Goal: Task Accomplishment & Management: Use online tool/utility

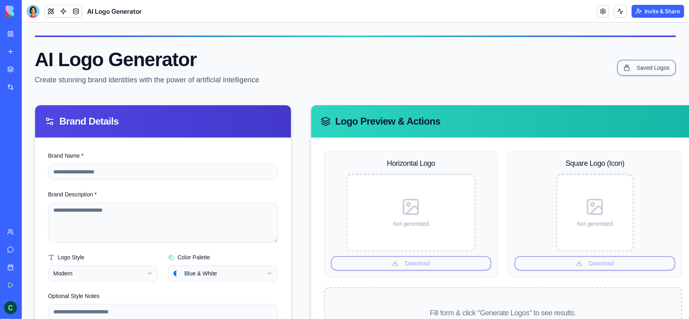
scroll to position [114, 6]
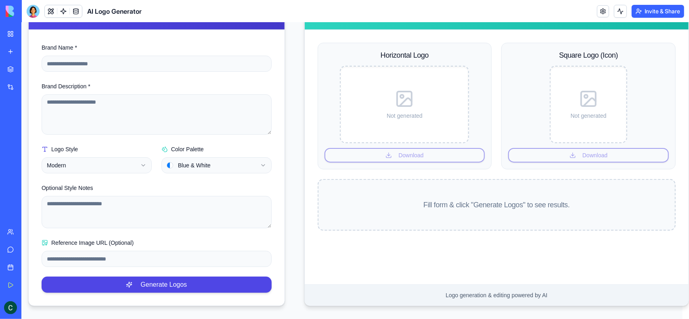
click at [378, 130] on div "Not generated" at bounding box center [403, 103] width 121 height 69
click at [140, 55] on input "Brand Name *" at bounding box center [156, 63] width 230 height 16
type input "**********"
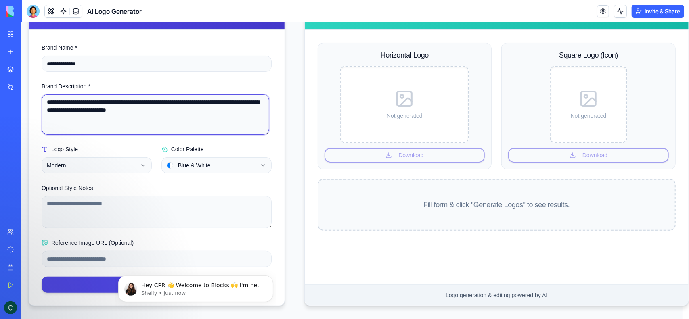
scroll to position [0, 0]
type textarea "**********"
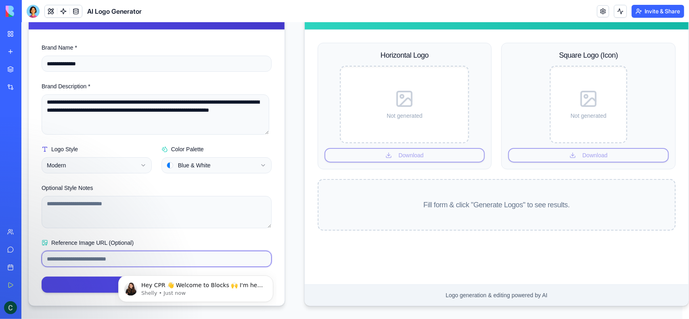
click at [88, 250] on input "Reference Image URL (Optional)" at bounding box center [156, 258] width 230 height 16
type input "*"
click at [105, 257] on input "Reference Image URL (Optional)" at bounding box center [156, 258] width 230 height 16
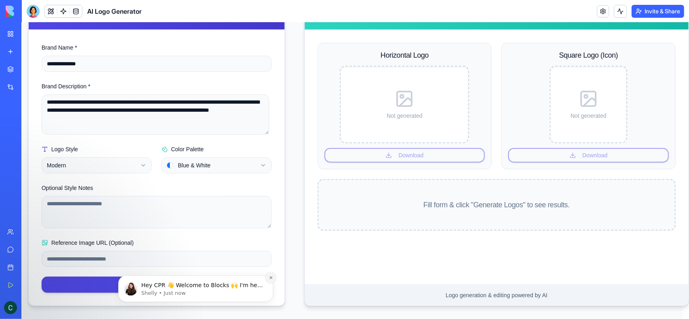
click at [273, 277] on button "Dismiss notification" at bounding box center [270, 277] width 10 height 10
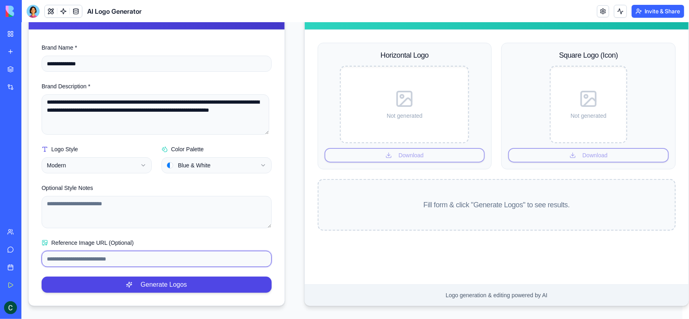
click at [202, 252] on input "Reference Image URL (Optional)" at bounding box center [156, 258] width 230 height 16
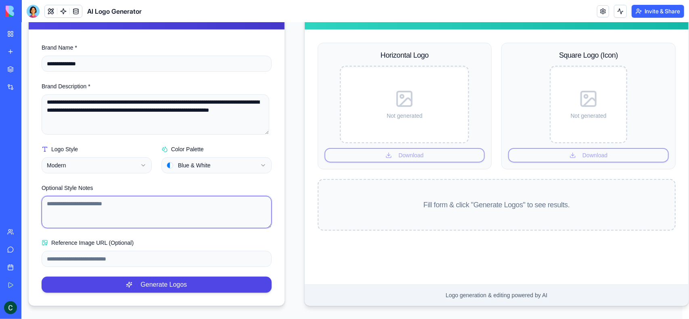
click at [146, 208] on textarea "Optional Style Notes" at bounding box center [156, 212] width 230 height 32
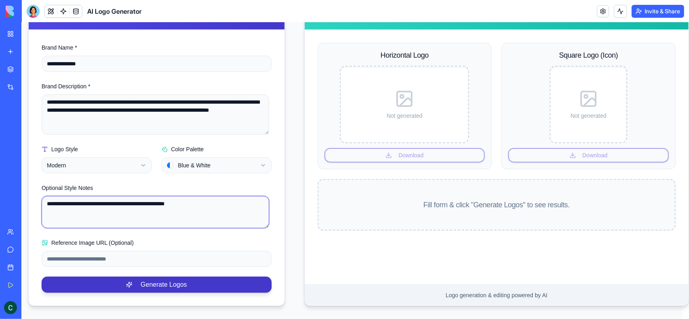
type textarea "**********"
click at [133, 276] on button "Generate Logos" at bounding box center [156, 284] width 230 height 16
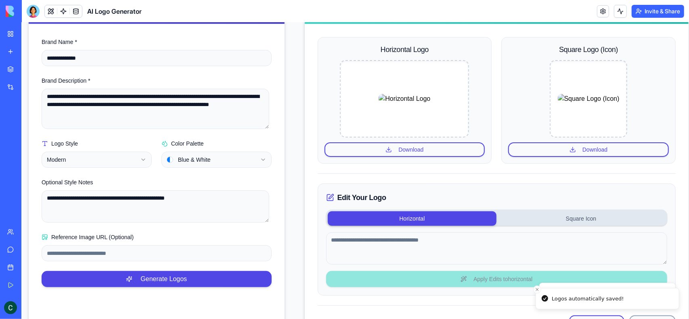
scroll to position [179, 6]
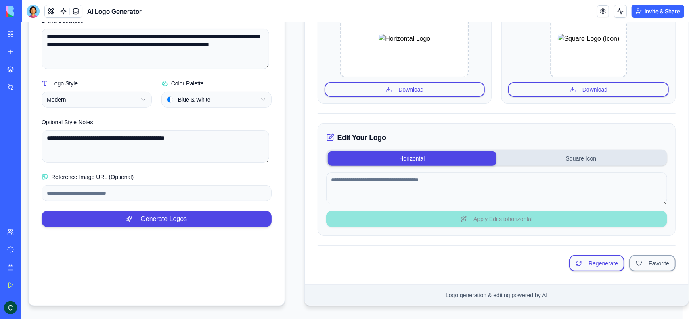
click at [425, 151] on button "Horizontal" at bounding box center [411, 158] width 169 height 15
click at [582, 259] on button "Regenerate" at bounding box center [595, 263] width 55 height 16
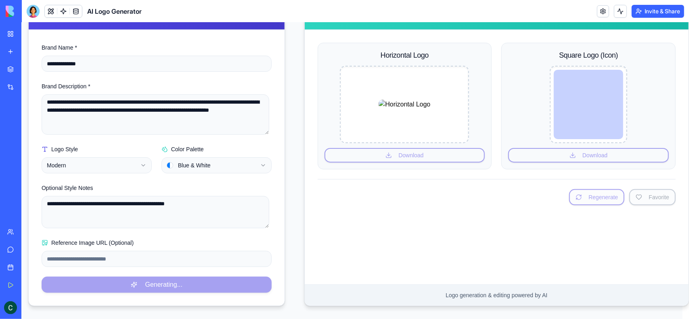
click at [8, 13] on img at bounding box center [31, 11] width 50 height 11
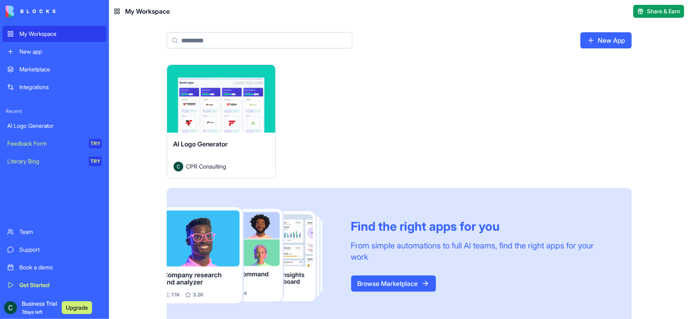
click at [38, 159] on div "Literary Blog" at bounding box center [45, 161] width 76 height 8
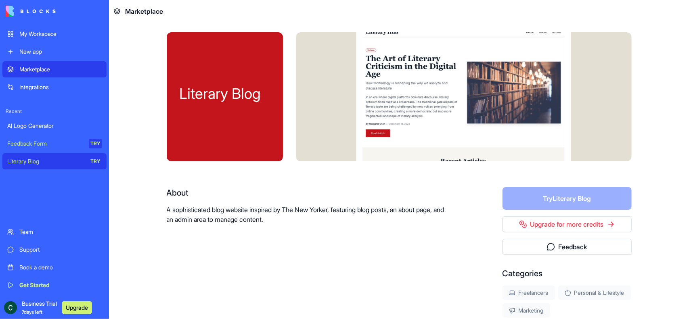
click at [158, 70] on div "Literary Blog About A sophisticated blog website inspired by The New Yorker, fe…" at bounding box center [399, 201] width 516 height 357
click at [28, 6] on img at bounding box center [31, 11] width 50 height 11
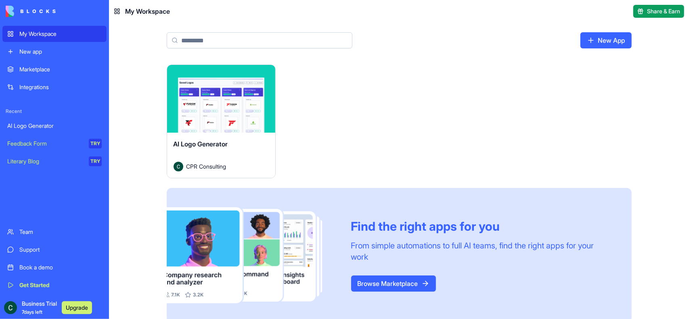
click at [33, 55] on div "New app" at bounding box center [60, 52] width 82 height 8
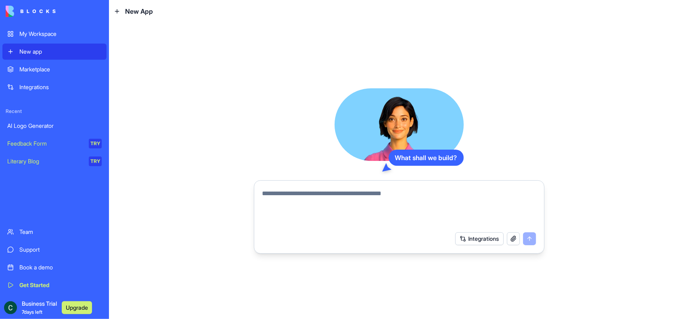
click at [30, 73] on div "Marketplace" at bounding box center [60, 69] width 82 height 8
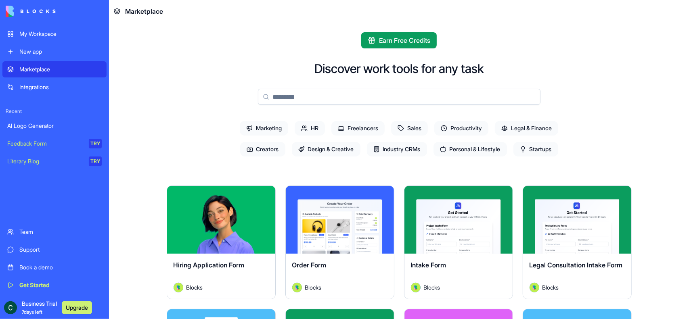
click at [469, 128] on span "Productivity" at bounding box center [461, 128] width 54 height 15
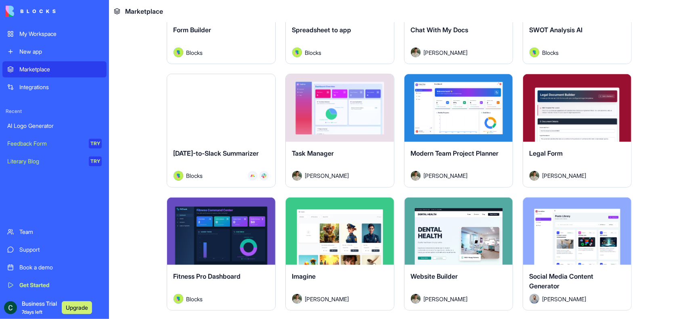
scroll to position [358, 0]
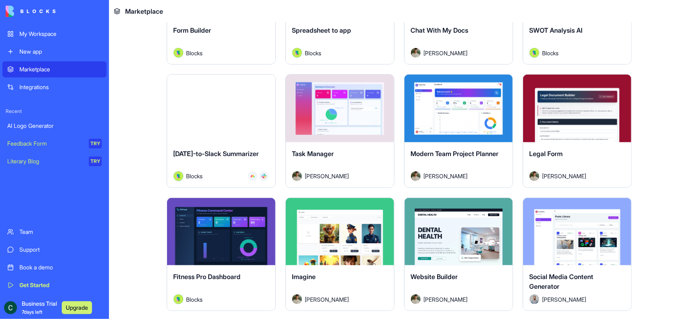
click at [467, 122] on div "Explore" at bounding box center [458, 109] width 108 height 68
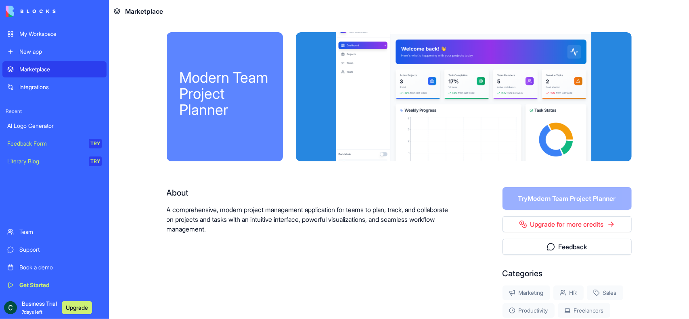
click at [452, 95] on div at bounding box center [464, 96] width 336 height 129
click at [532, 198] on form "Try Modern Team Project Planner" at bounding box center [566, 198] width 129 height 23
click at [229, 100] on div "Modern Team Project Planner" at bounding box center [224, 93] width 90 height 48
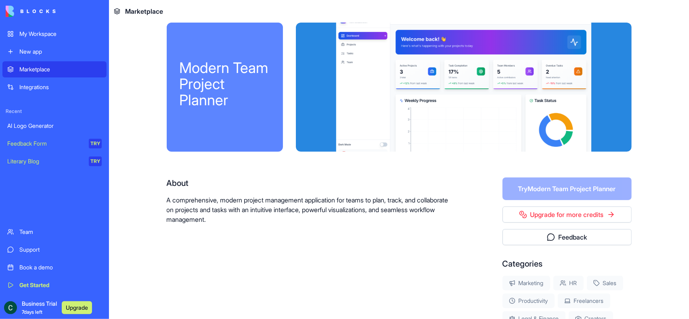
click at [33, 40] on link "My Workspace" at bounding box center [54, 34] width 104 height 16
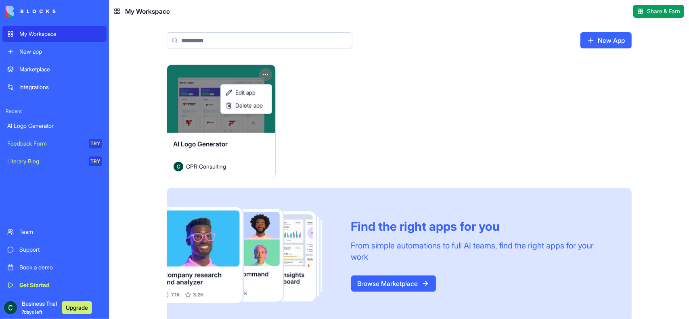
click at [268, 72] on html "My Workspace New app Marketplace Integrations Recent AI Logo Generator Feedback…" at bounding box center [344, 159] width 689 height 319
click at [248, 107] on span "Delete app" at bounding box center [248, 106] width 27 height 8
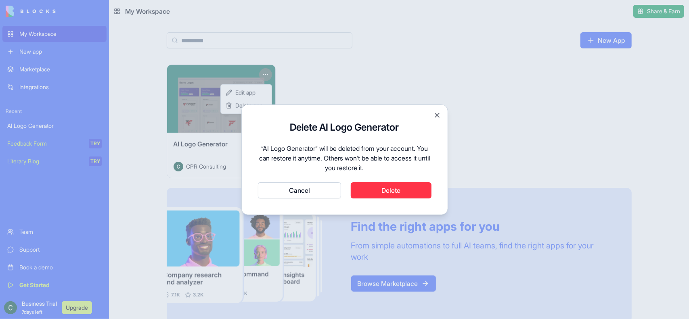
click at [375, 184] on button "Delete" at bounding box center [391, 190] width 81 height 16
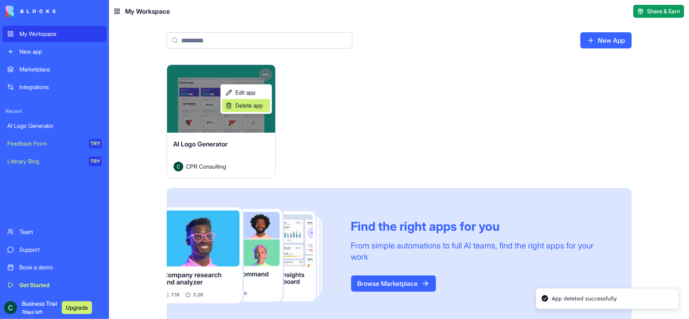
click at [242, 106] on span "Delete app" at bounding box center [248, 106] width 27 height 8
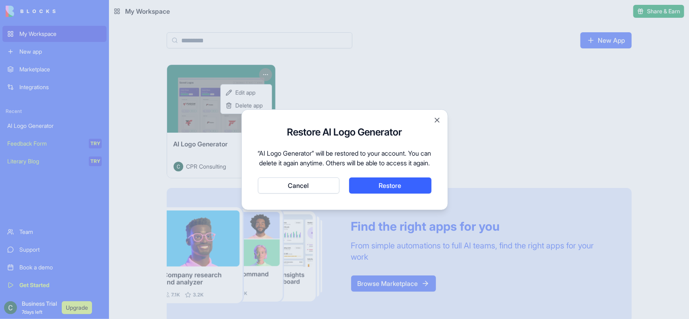
click at [328, 190] on button "Cancel" at bounding box center [298, 185] width 81 height 16
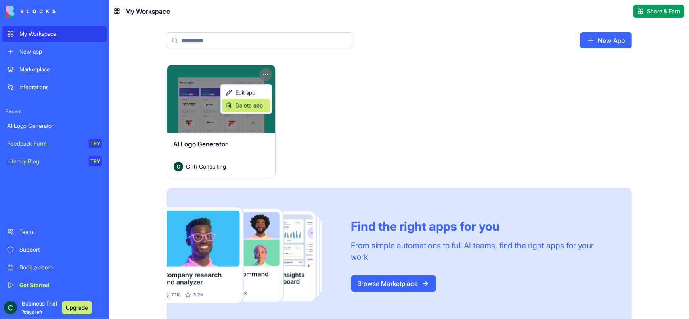
click at [234, 104] on div "Delete app" at bounding box center [246, 105] width 48 height 13
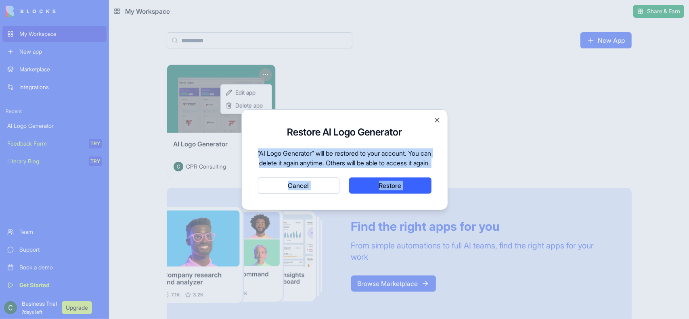
drag, startPoint x: 432, startPoint y: 119, endPoint x: 436, endPoint y: 117, distance: 4.7
click at [436, 117] on div "Restore AI Logo Generator “AI Logo Generator” will be restored to your account.…" at bounding box center [344, 159] width 207 height 101
click at [436, 117] on button "Close" at bounding box center [437, 120] width 8 height 8
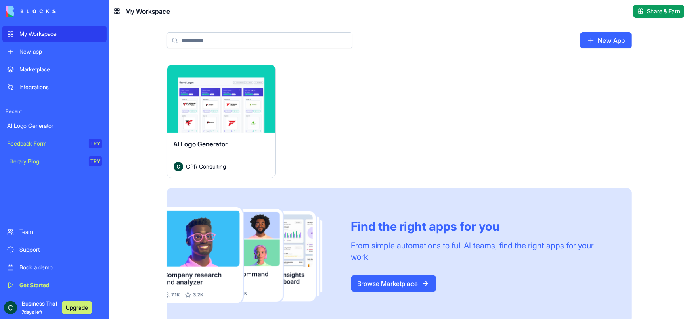
click at [389, 286] on link "Browse Marketplace" at bounding box center [393, 283] width 85 height 16
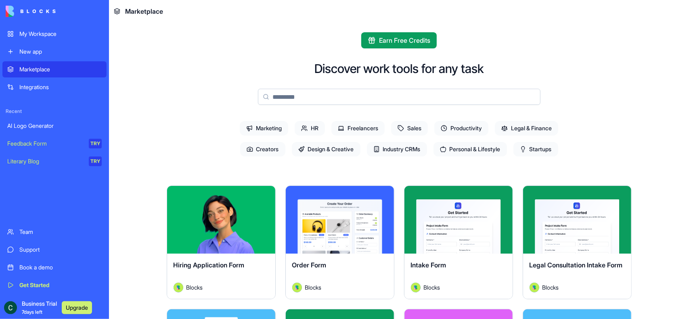
click at [531, 148] on span "Startups" at bounding box center [535, 149] width 45 height 15
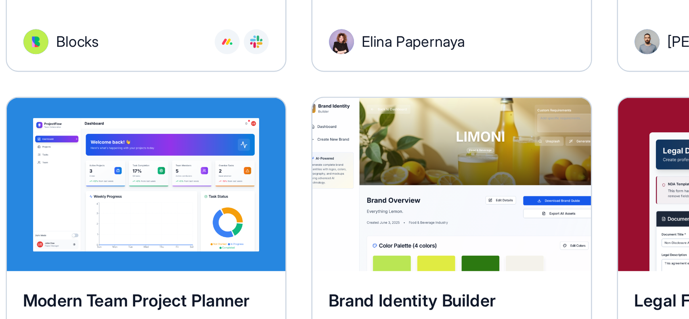
scroll to position [434, 0]
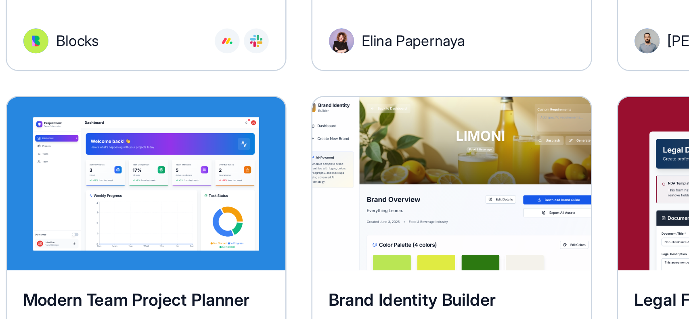
click at [241, 160] on button "Explore" at bounding box center [221, 155] width 61 height 16
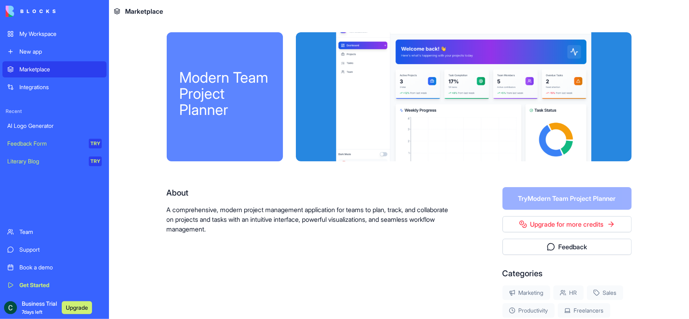
click at [384, 109] on div at bounding box center [464, 96] width 336 height 129
click at [209, 112] on div "Modern Team Project Planner" at bounding box center [224, 93] width 90 height 48
click at [546, 194] on form "Try Modern Team Project Planner" at bounding box center [566, 198] width 129 height 23
click at [549, 224] on link "Upgrade for more credits" at bounding box center [566, 224] width 129 height 16
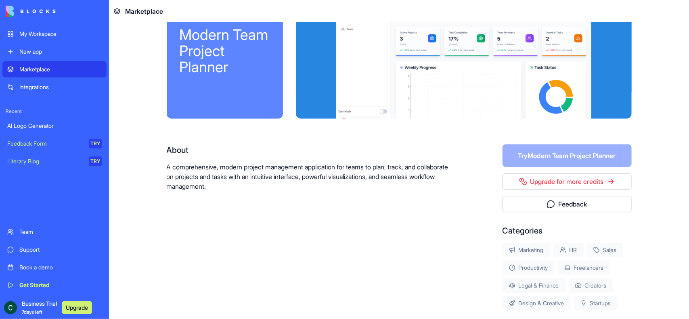
click at [38, 13] on img at bounding box center [31, 11] width 50 height 11
